Goal: Check status: Check status

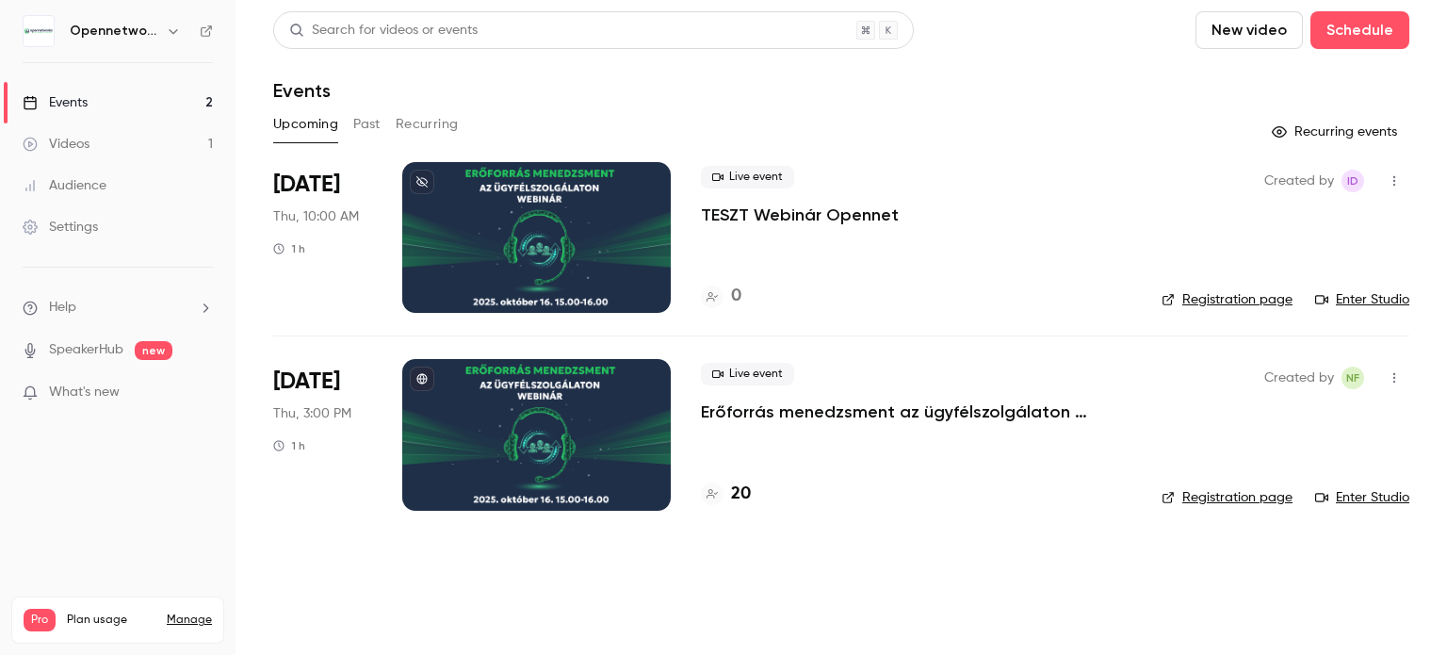
click at [1334, 293] on link "Enter Studio" at bounding box center [1362, 299] width 94 height 19
click at [616, 414] on div at bounding box center [536, 434] width 268 height 151
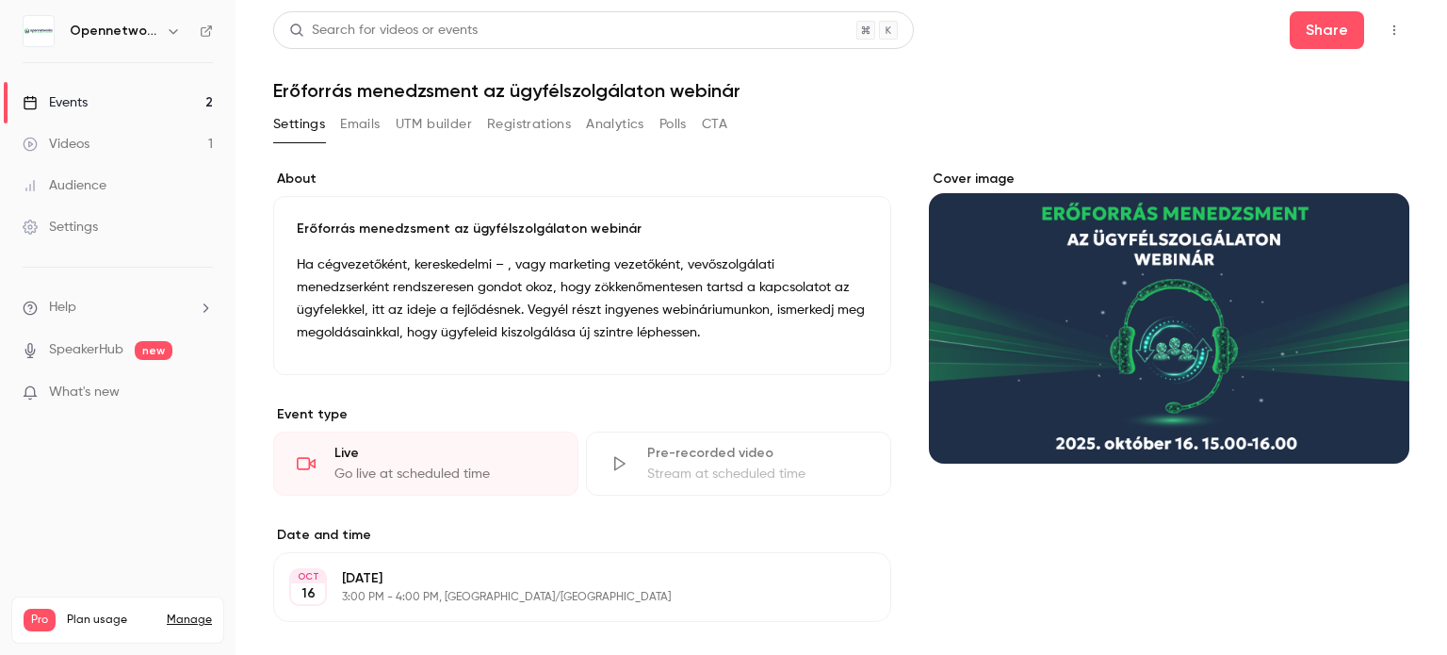
click at [620, 128] on button "Analytics" at bounding box center [615, 124] width 58 height 30
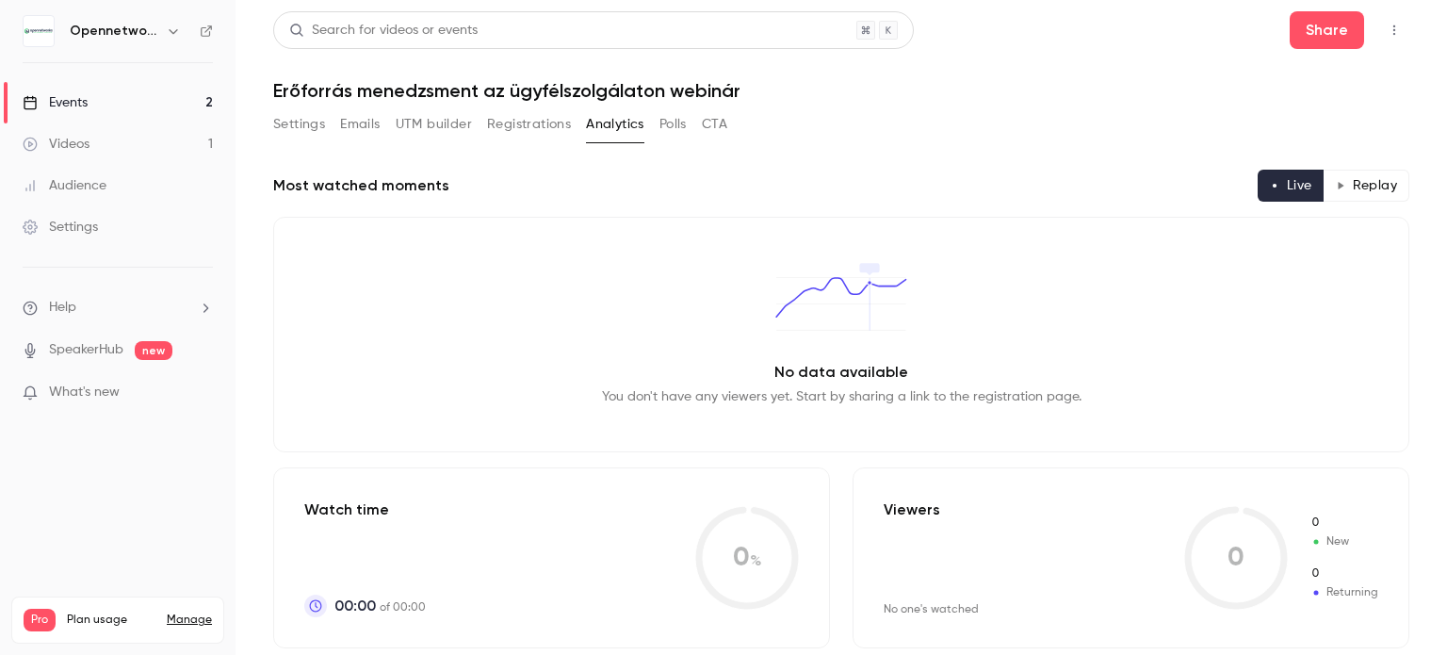
click at [541, 126] on button "Registrations" at bounding box center [529, 124] width 84 height 30
